Goal: Information Seeking & Learning: Check status

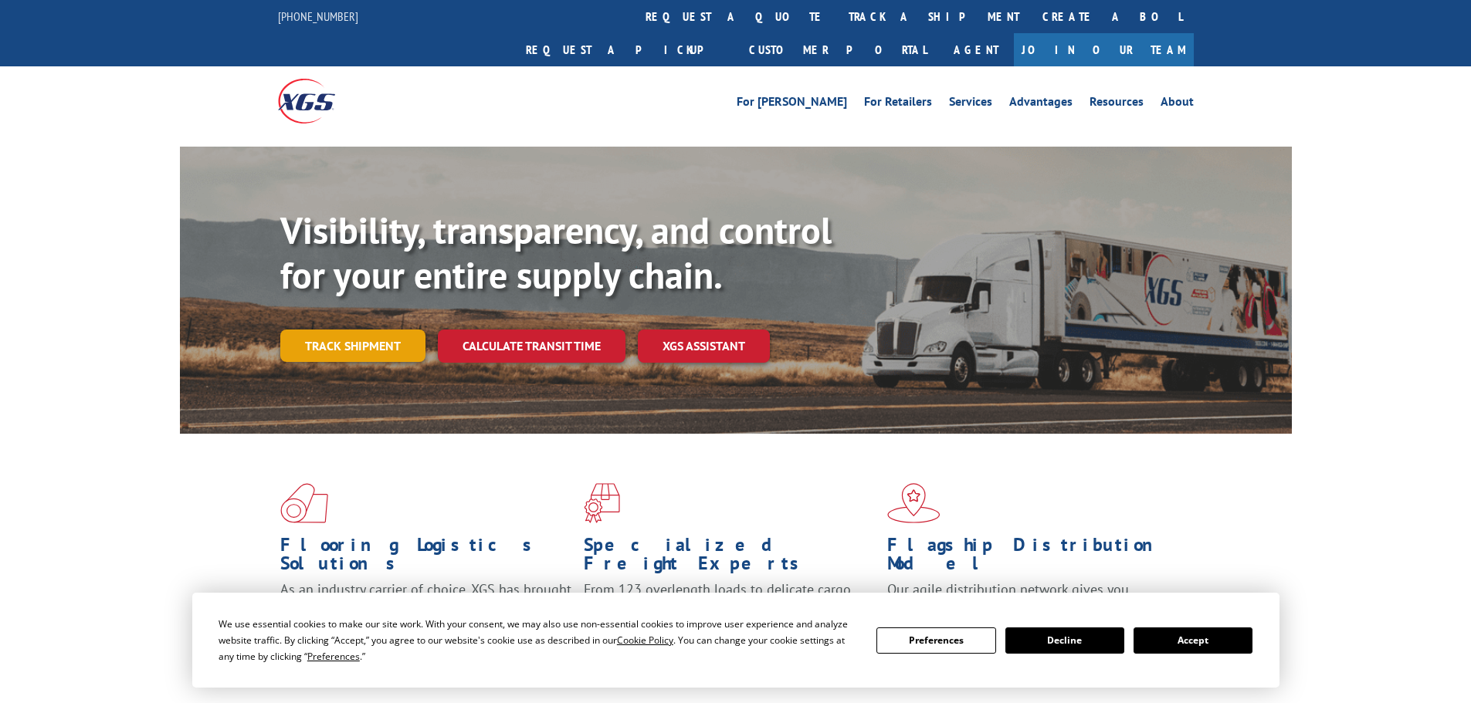
click at [378, 330] on link "Track shipment" at bounding box center [352, 346] width 145 height 32
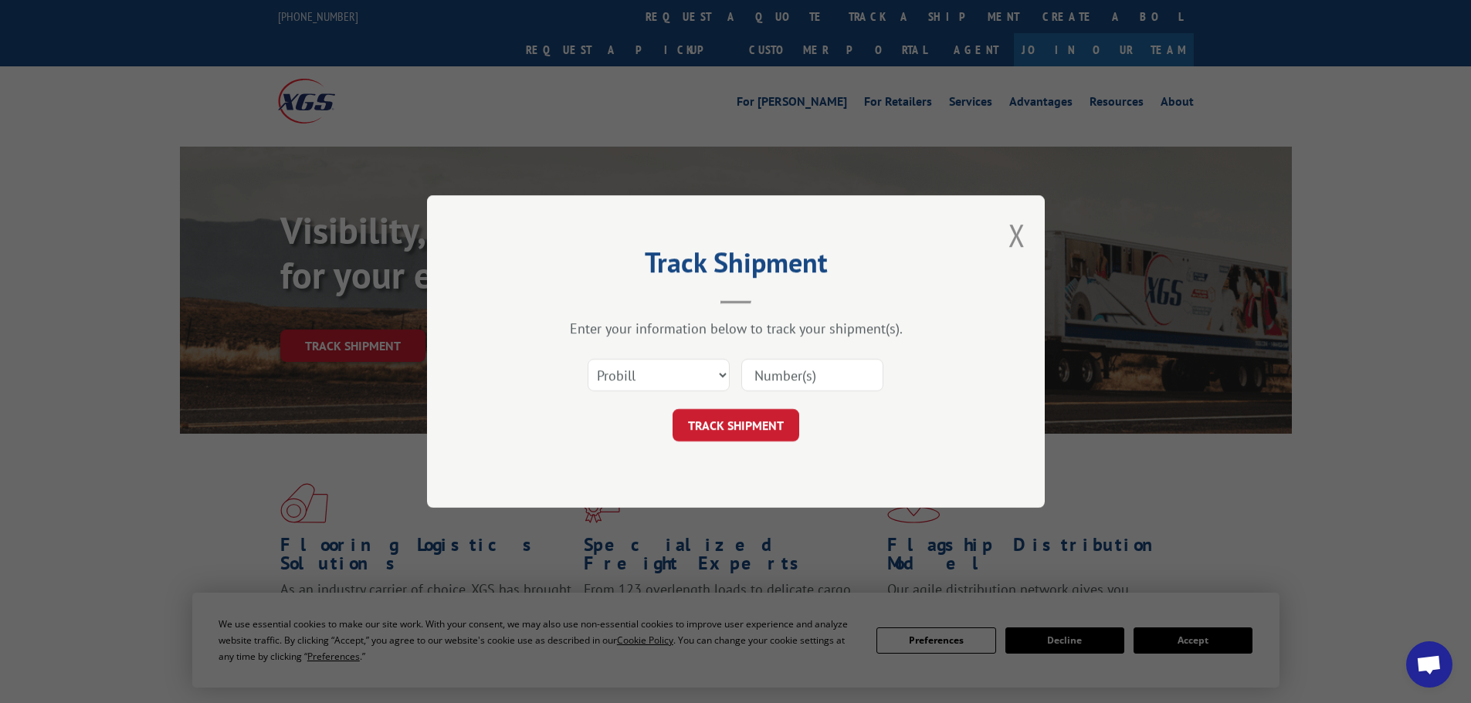
click at [798, 378] on input at bounding box center [812, 375] width 142 height 32
paste input "17468101"
type input "17468101"
click at [777, 425] on button "TRACK SHIPMENT" at bounding box center [736, 425] width 127 height 32
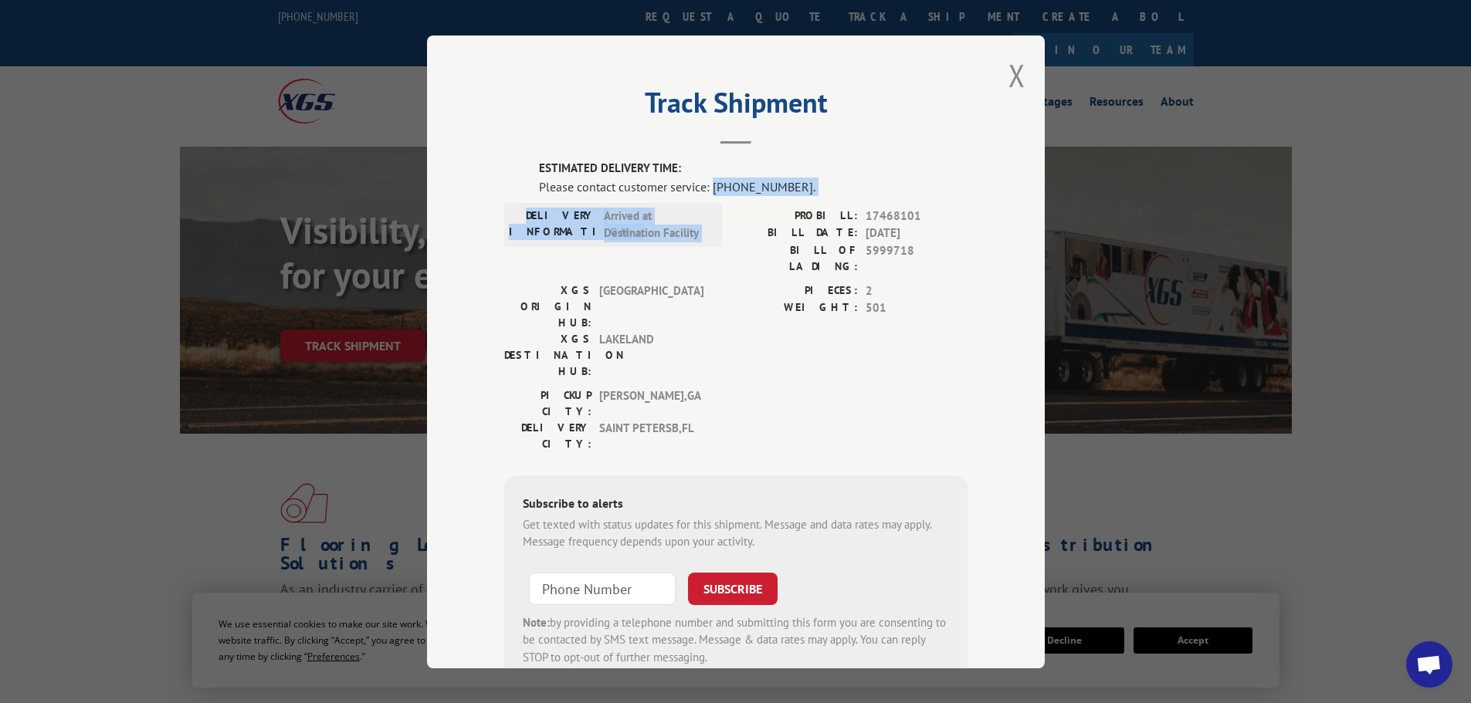
drag, startPoint x: 708, startPoint y: 188, endPoint x: 808, endPoint y: 198, distance: 101.0
click at [808, 198] on div "ESTIMATED DELIVERY TIME: Please contact customer service: [PHONE_NUMBER]. DELIV…" at bounding box center [735, 422] width 463 height 525
click at [789, 178] on div "Please contact customer service: [PHONE_NUMBER]." at bounding box center [753, 186] width 429 height 19
drag, startPoint x: 785, startPoint y: 185, endPoint x: 706, endPoint y: 185, distance: 79.5
click at [706, 185] on div "Please contact customer service: [PHONE_NUMBER]." at bounding box center [753, 186] width 429 height 19
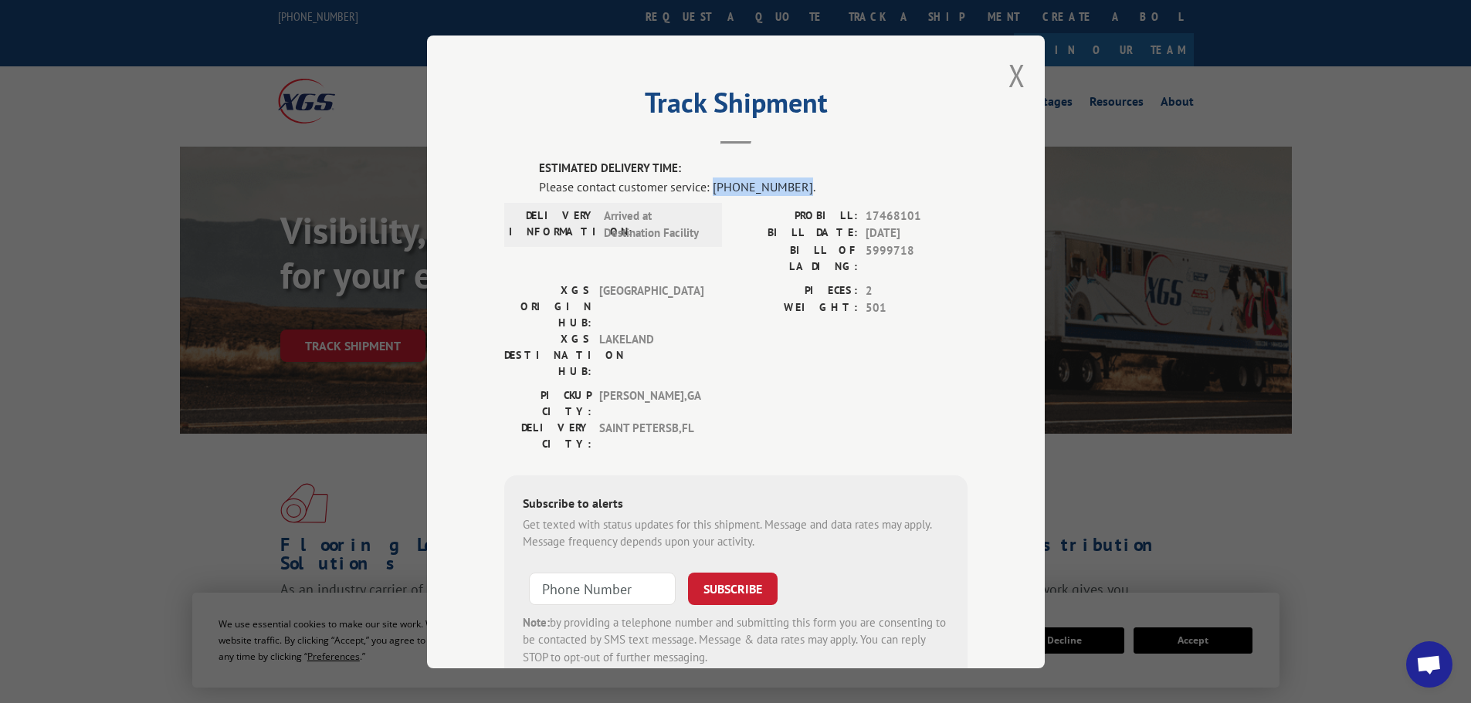
copy div "[PHONE_NUMBER]"
click at [1008, 77] on button "Close modal" at bounding box center [1016, 75] width 17 height 41
